Goal: Information Seeking & Learning: Learn about a topic

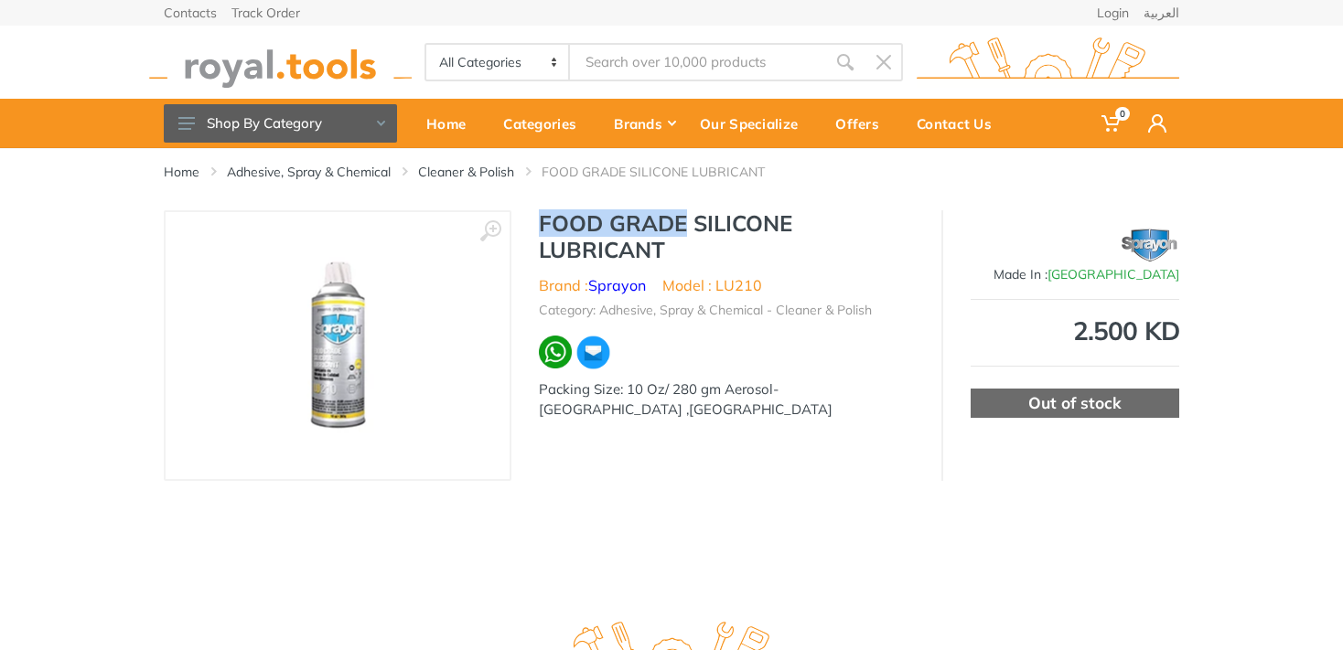
drag, startPoint x: 684, startPoint y: 221, endPoint x: 533, endPoint y: 217, distance: 151.0
click at [533, 217] on div "FOOD GRADE SILICONE LUBRICANT Brand : Sprayon Model : LU210 Category: Adhesive,…" at bounding box center [726, 320] width 430 height 221
copy h1 "FOOD GRADE"
type input "FOOD GRADE"
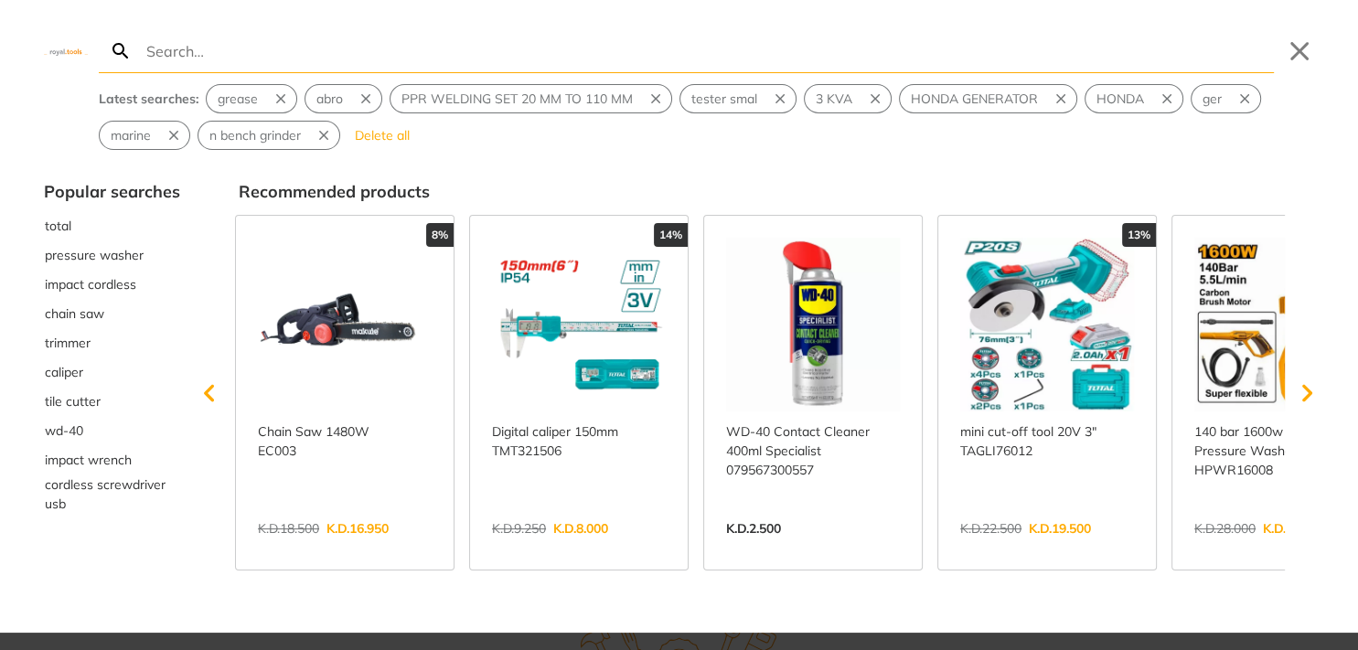
click at [851, 64] on input "Search" at bounding box center [708, 50] width 1131 height 43
click at [1304, 391] on icon "Scroll right" at bounding box center [1307, 393] width 37 height 37
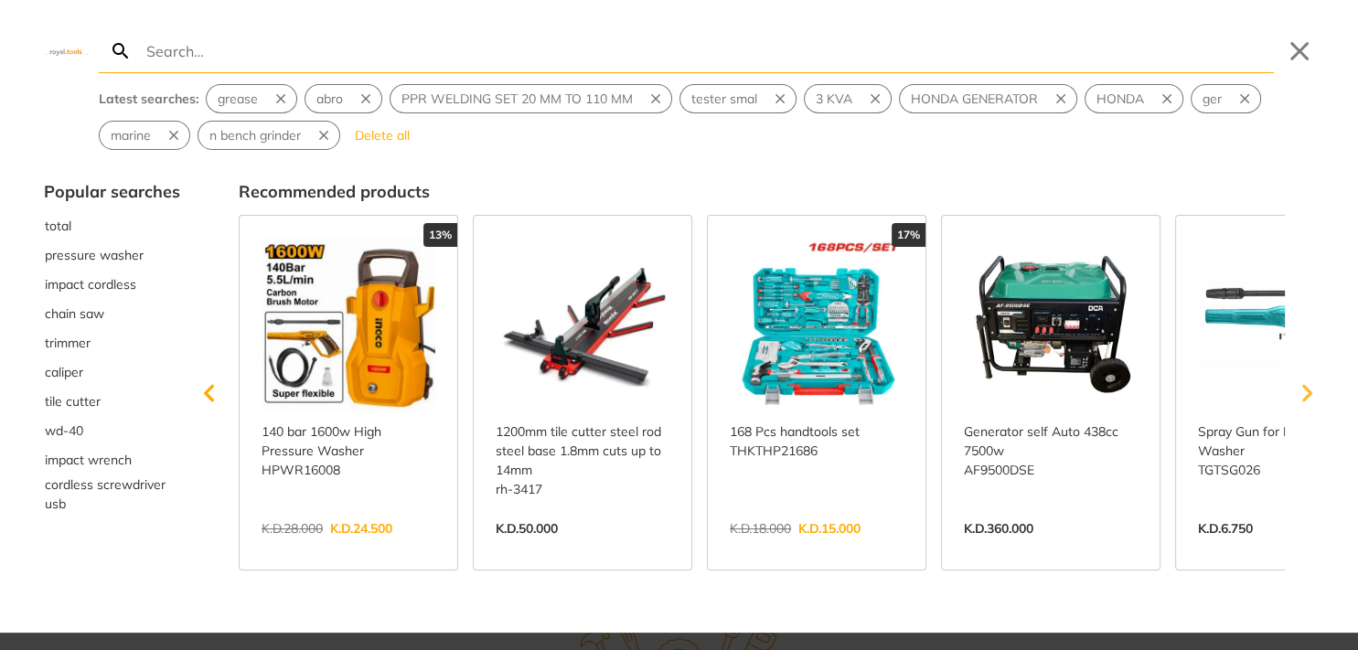
click at [1304, 391] on icon "Scroll right" at bounding box center [1307, 393] width 37 height 37
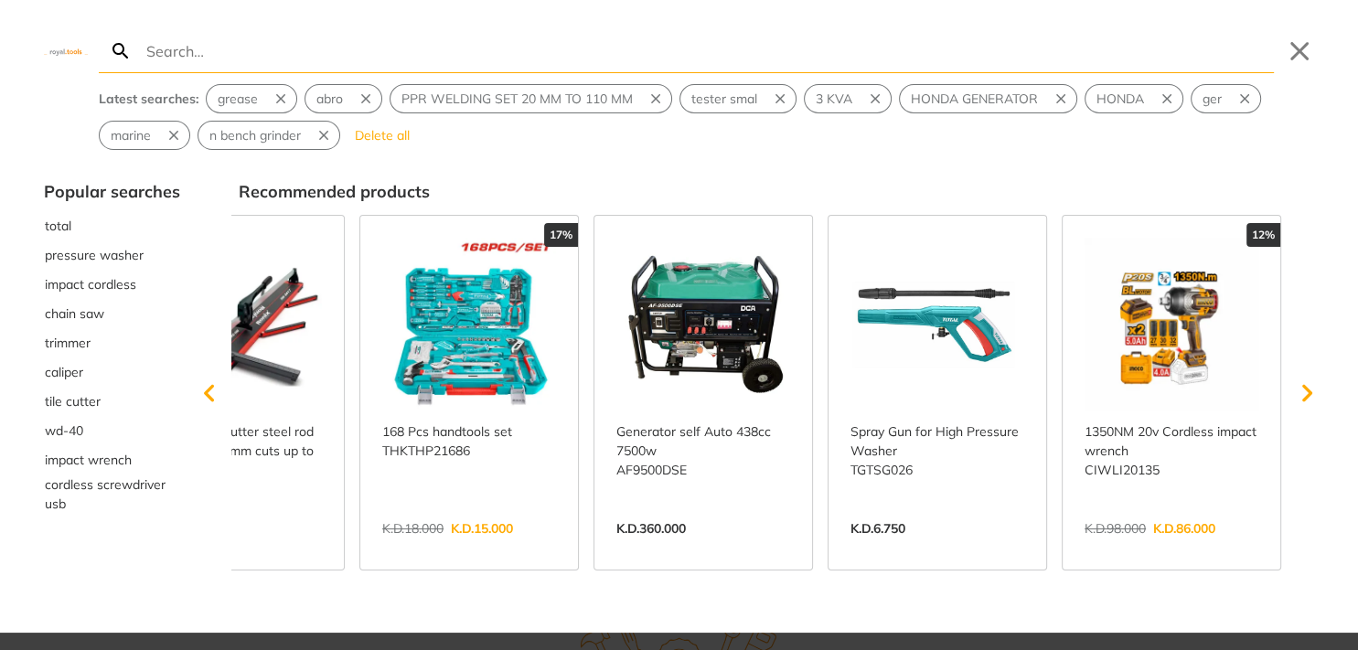
scroll to position [0, 1282]
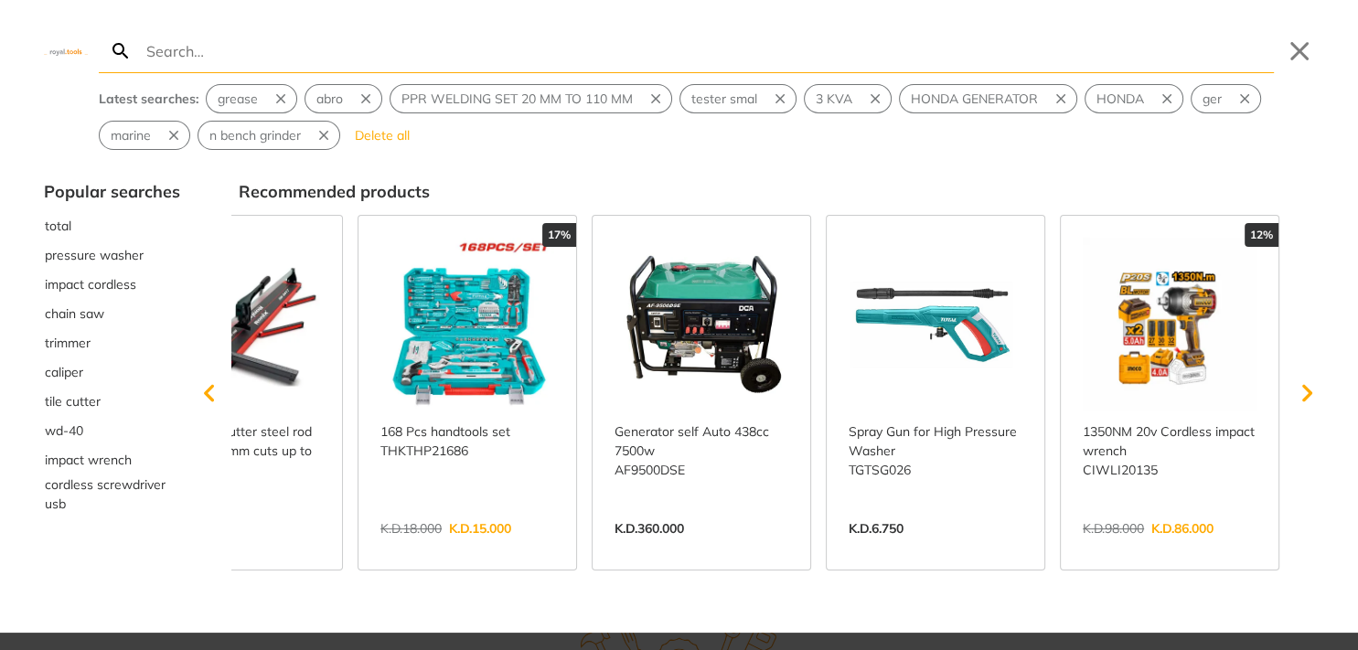
click at [291, 59] on input "Search" at bounding box center [708, 50] width 1131 height 43
paste input "FOOD GRADE"
type input "FOOD GRADE"
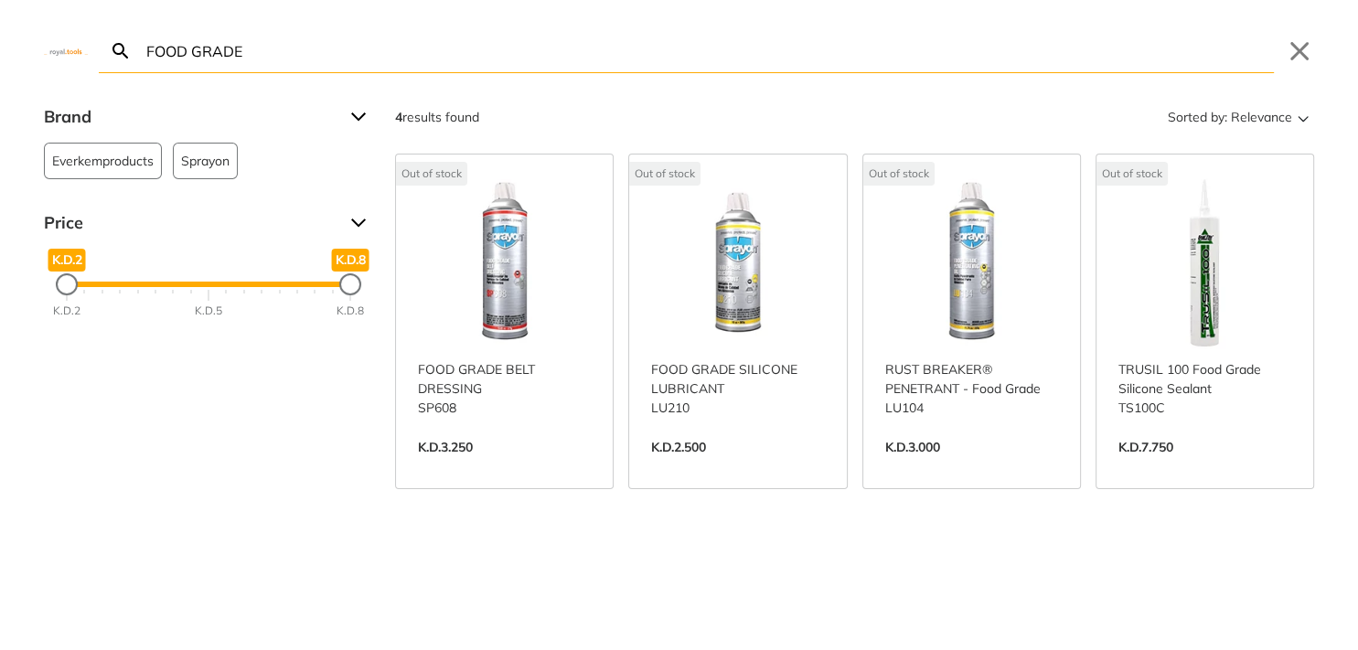
click at [1154, 466] on link "View more →" at bounding box center [1205, 466] width 173 height 0
click at [920, 466] on link "View more →" at bounding box center [971, 466] width 173 height 0
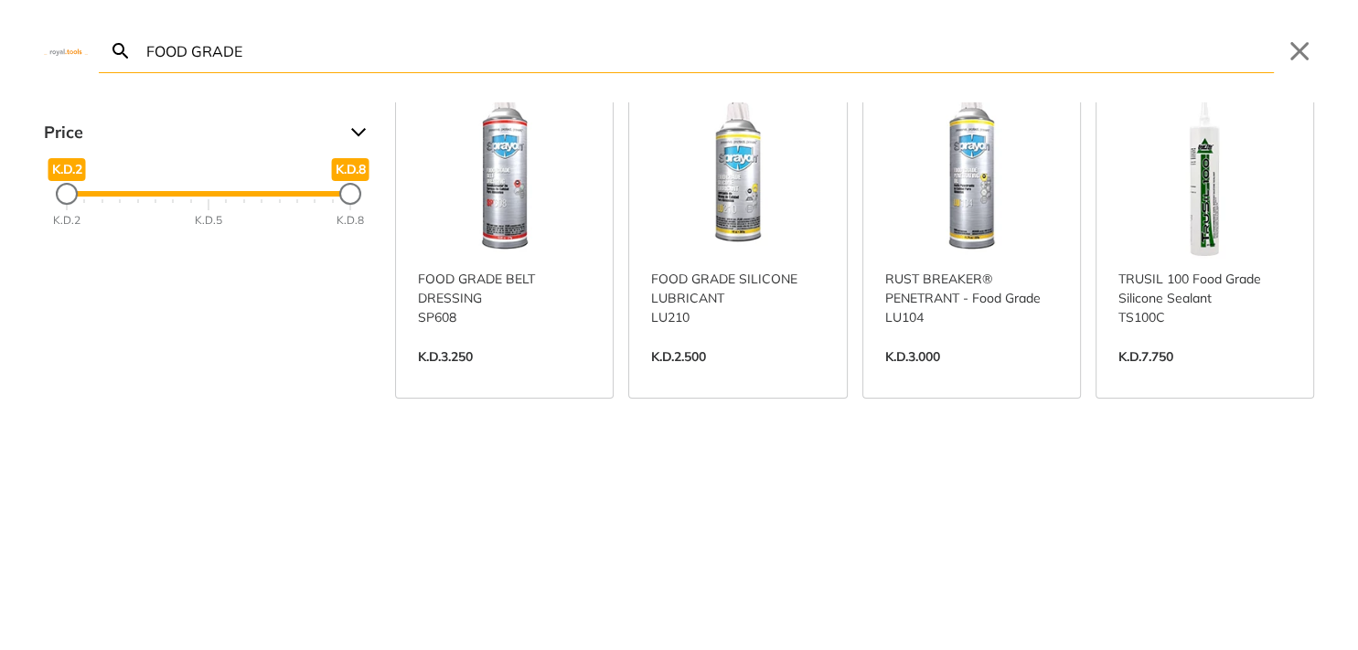
scroll to position [172, 0]
